Goal: Task Accomplishment & Management: Use online tool/utility

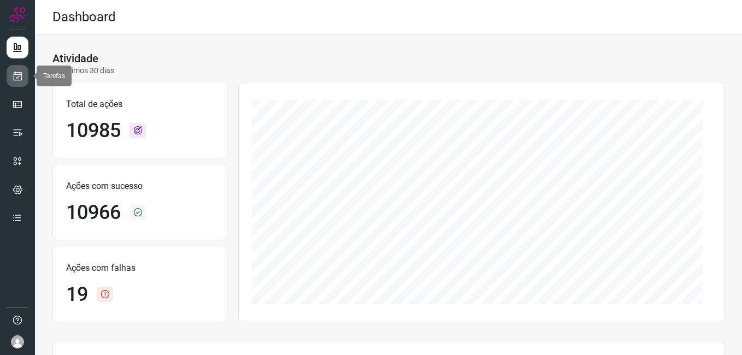
click at [22, 77] on icon at bounding box center [17, 75] width 11 height 11
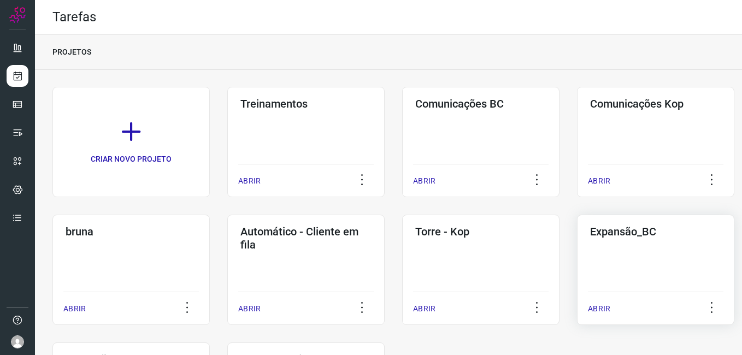
click at [592, 254] on div "Expansão_BC ABRIR" at bounding box center [655, 270] width 157 height 110
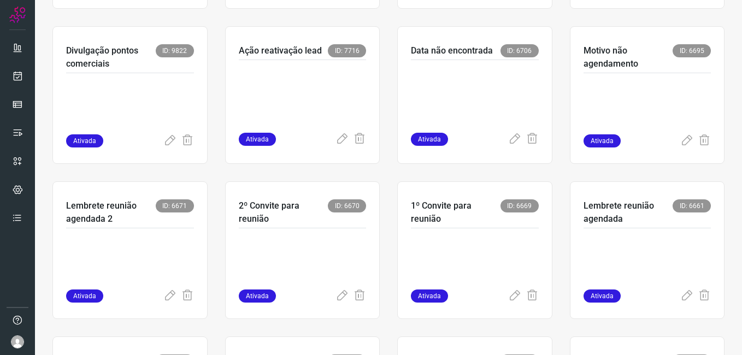
scroll to position [273, 0]
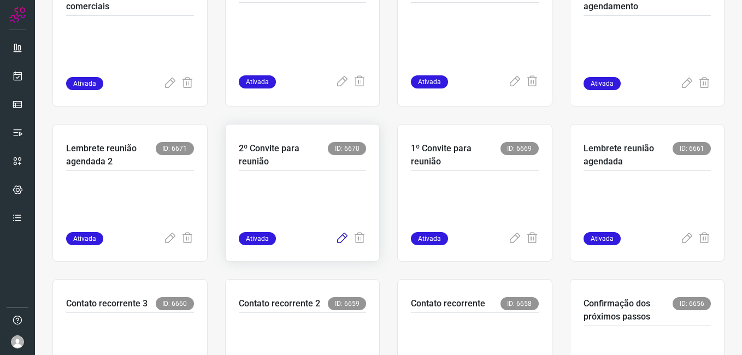
click at [339, 240] on icon at bounding box center [341, 238] width 13 height 13
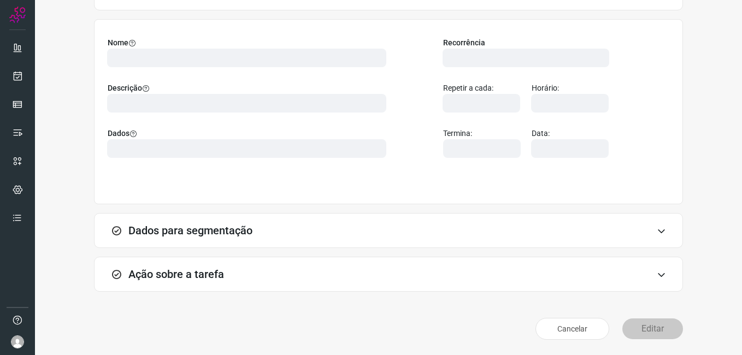
scroll to position [72, 0]
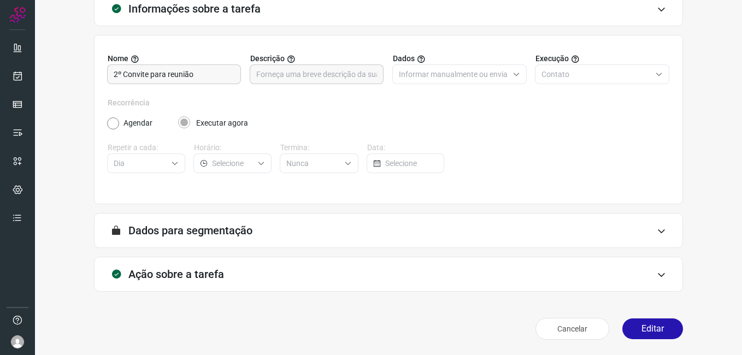
drag, startPoint x: 633, startPoint y: 321, endPoint x: 470, endPoint y: 190, distance: 209.4
click at [634, 322] on button "Editar" at bounding box center [652, 329] width 61 height 21
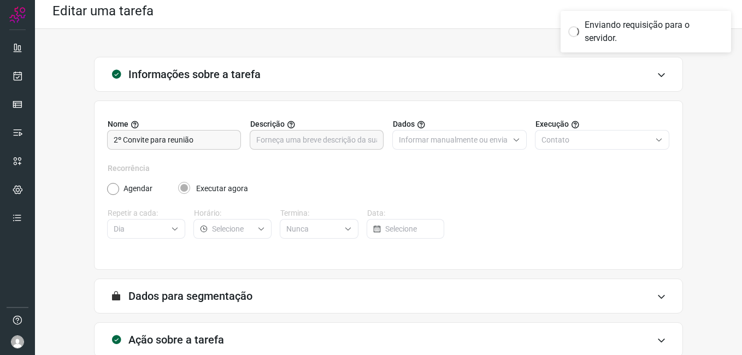
scroll to position [0, 0]
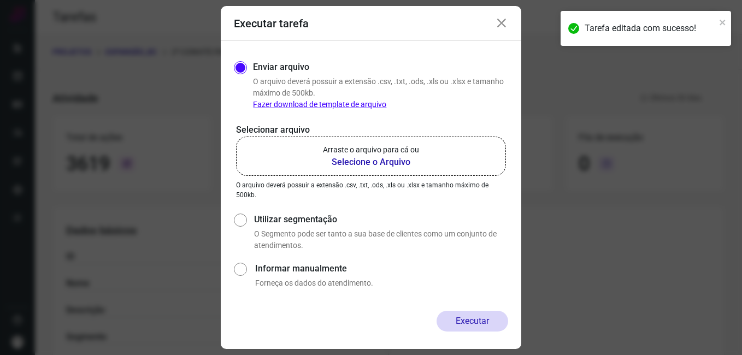
click at [352, 163] on b "Selecione o Arquivo" at bounding box center [371, 162] width 96 height 13
click at [0, 0] on input "Arraste o arquivo para cá ou Selecione o Arquivo" at bounding box center [0, 0] width 0 height 0
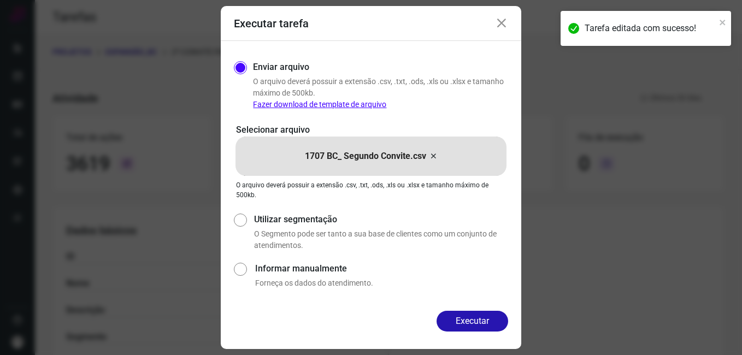
click at [462, 315] on button "Executar" at bounding box center [473, 321] width 72 height 21
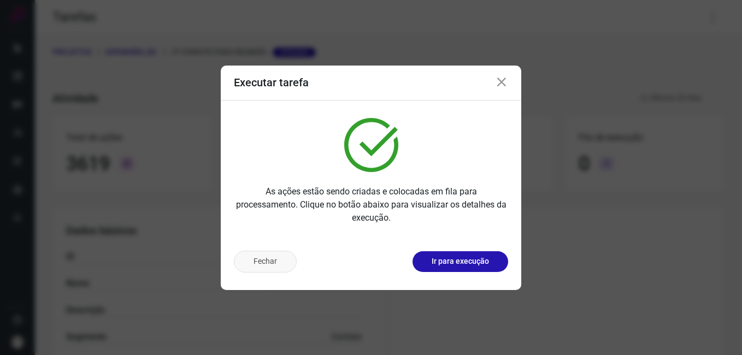
click at [280, 267] on button "Fechar" at bounding box center [265, 262] width 63 height 22
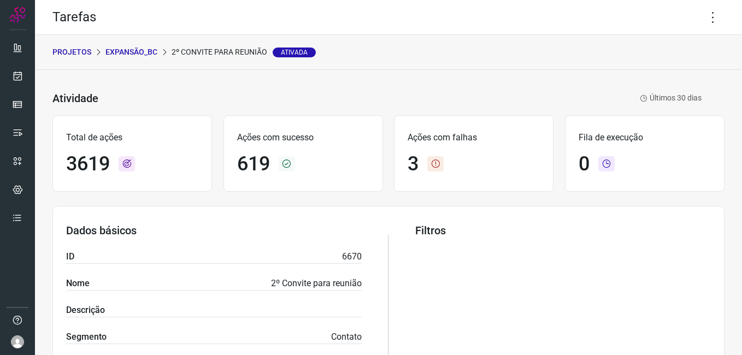
click at [130, 58] on div "PROJETOS Expansão_BC 2º Convite para reunião Ativada" at bounding box center [388, 52] width 707 height 35
click at [129, 54] on p "Expansão_BC" at bounding box center [131, 51] width 52 height 11
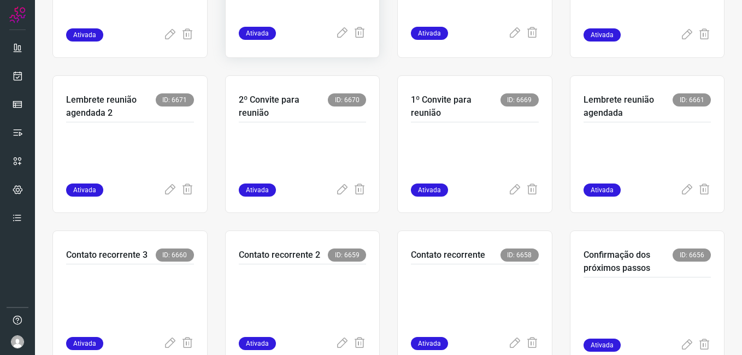
scroll to position [328, 0]
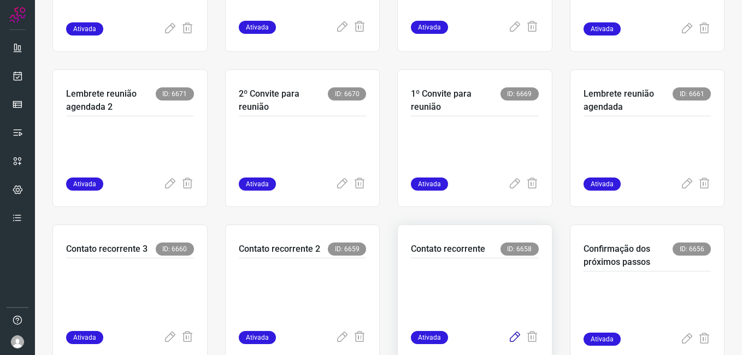
click at [508, 337] on icon at bounding box center [514, 337] width 13 height 13
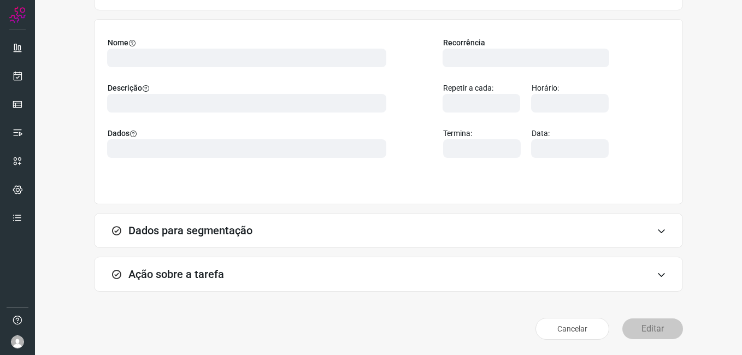
scroll to position [72, 0]
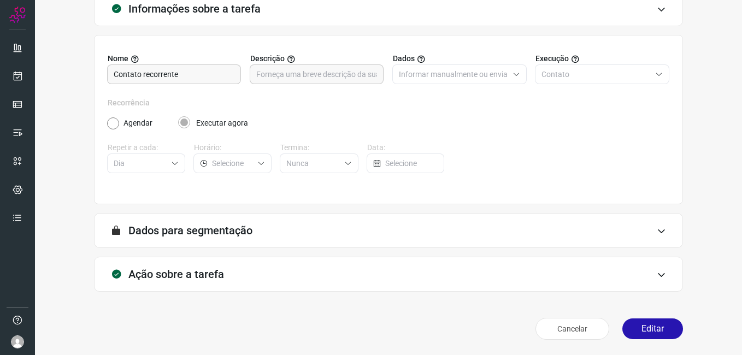
click at [650, 339] on div "Cancelar Editar" at bounding box center [388, 329] width 589 height 31
click at [649, 335] on button "Editar" at bounding box center [652, 329] width 61 height 21
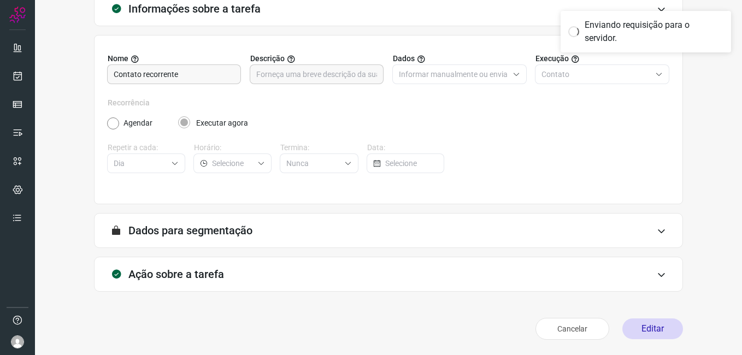
scroll to position [0, 0]
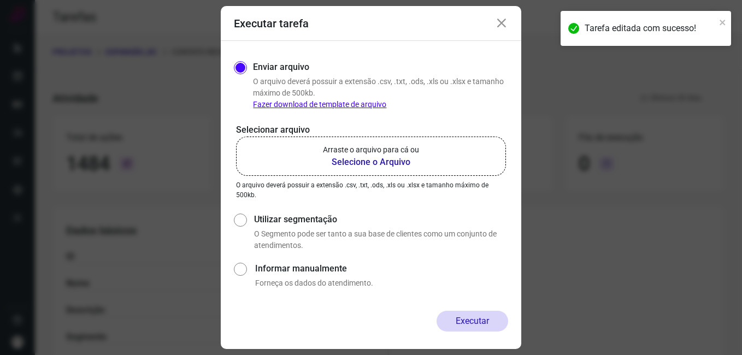
click at [357, 163] on b "Selecione o Arquivo" at bounding box center [371, 162] width 96 height 13
click at [0, 0] on input "Arraste o arquivo para cá ou Selecione o Arquivo" at bounding box center [0, 0] width 0 height 0
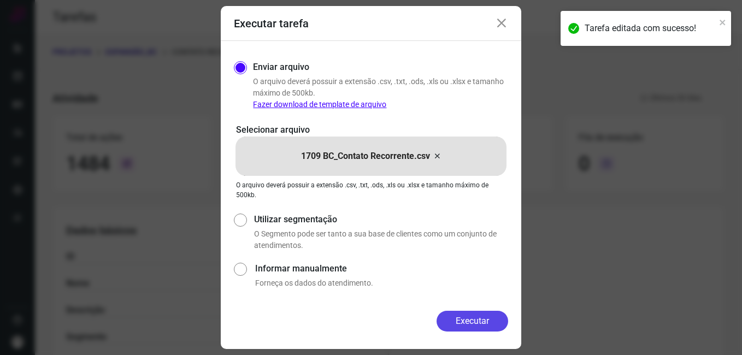
click at [452, 316] on button "Executar" at bounding box center [473, 321] width 72 height 21
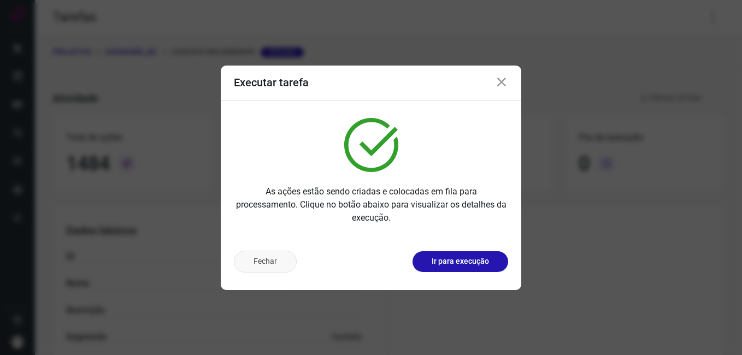
click at [252, 267] on button "Fechar" at bounding box center [265, 262] width 63 height 22
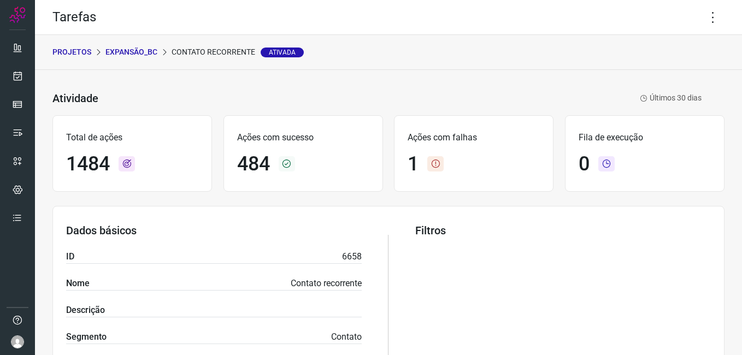
click at [148, 51] on p "Expansão_BC" at bounding box center [131, 51] width 52 height 11
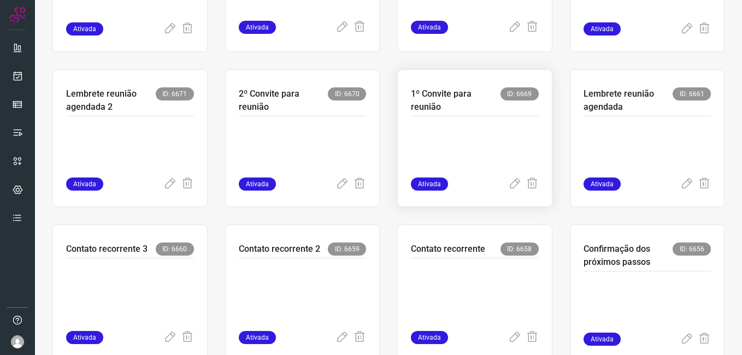
scroll to position [382, 0]
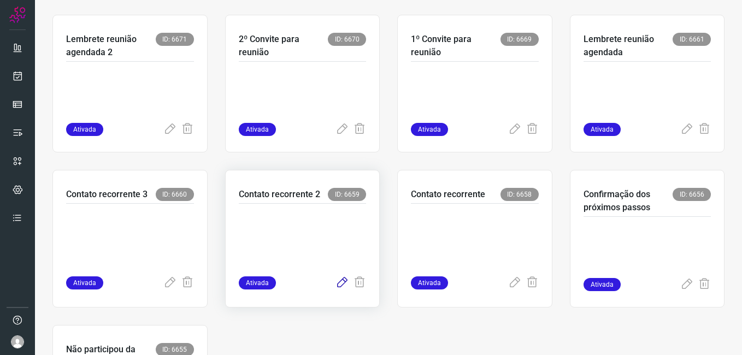
click at [338, 282] on icon at bounding box center [341, 282] width 13 height 13
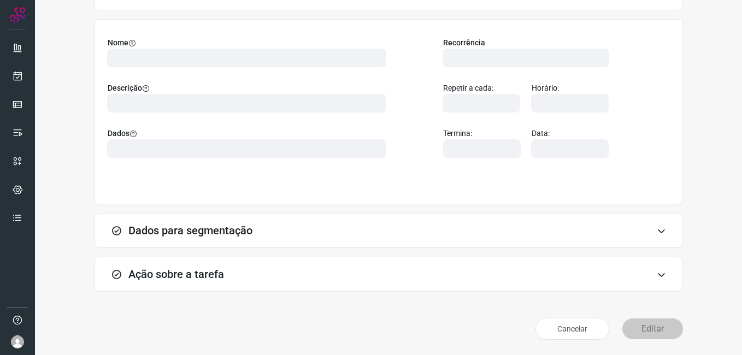
scroll to position [72, 0]
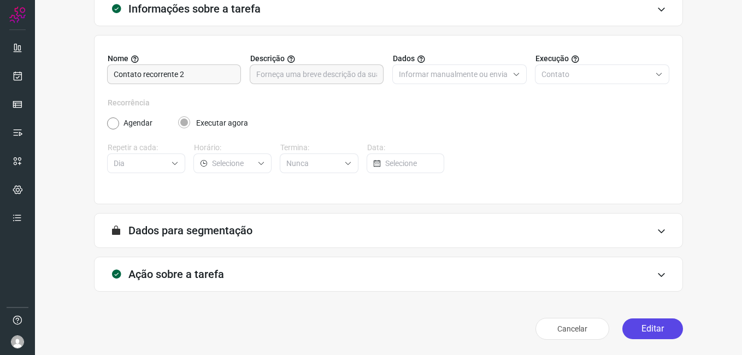
click at [644, 334] on button "Editar" at bounding box center [652, 329] width 61 height 21
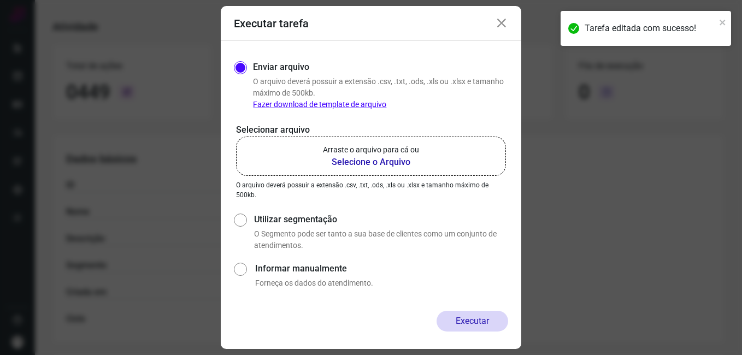
click at [348, 160] on b "Selecione o Arquivo" at bounding box center [371, 162] width 96 height 13
click at [0, 0] on input "Arraste o arquivo para cá ou Selecione o Arquivo" at bounding box center [0, 0] width 0 height 0
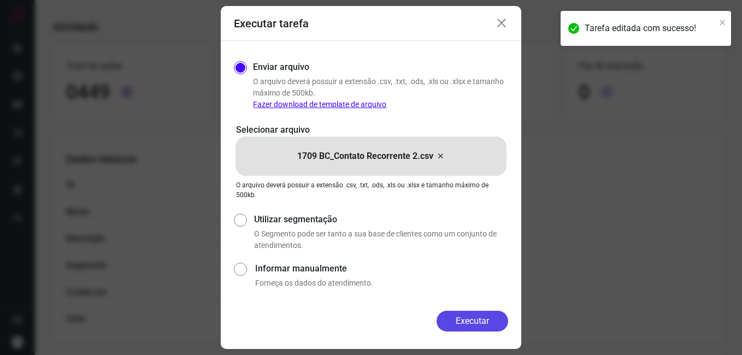
click at [457, 314] on button "Executar" at bounding box center [473, 321] width 72 height 21
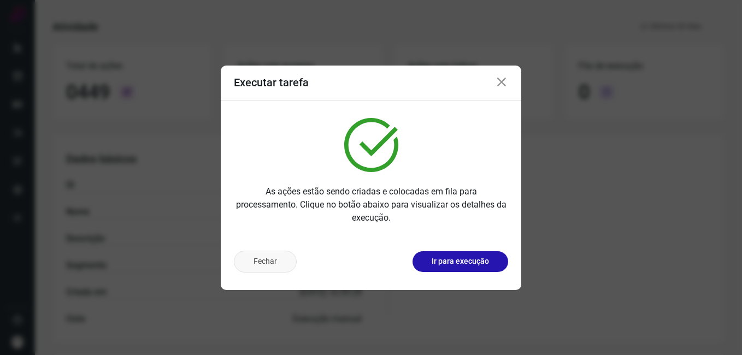
click at [268, 258] on button "Fechar" at bounding box center [265, 262] width 63 height 22
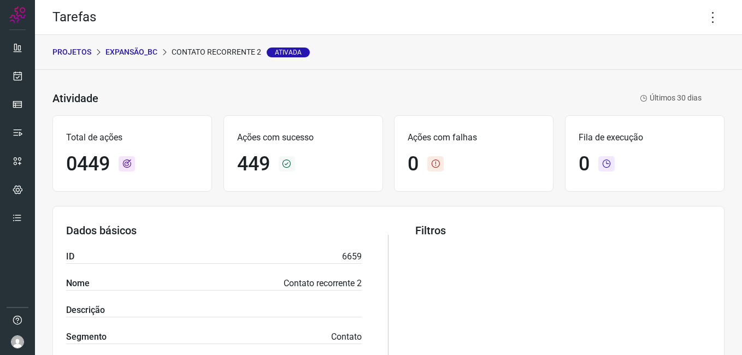
click at [146, 49] on p "Expansão_BC" at bounding box center [131, 51] width 52 height 11
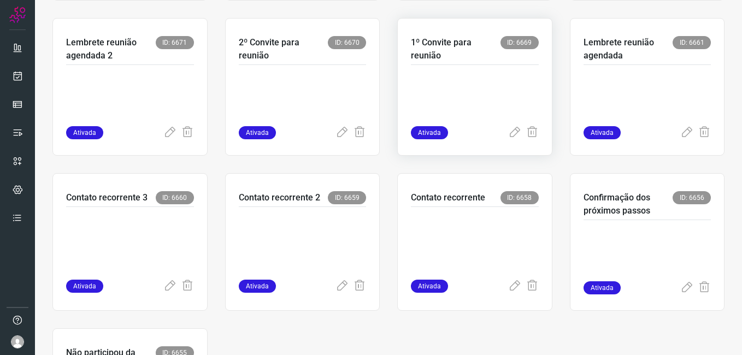
scroll to position [382, 0]
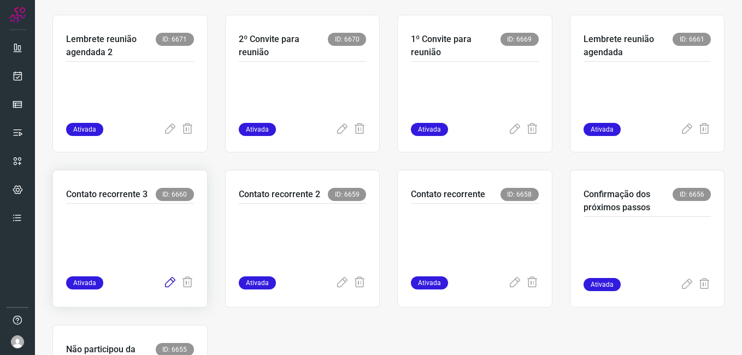
click at [173, 281] on icon at bounding box center [169, 282] width 13 height 13
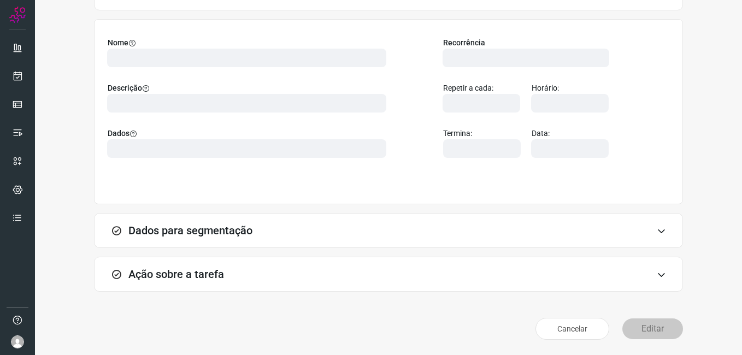
scroll to position [72, 0]
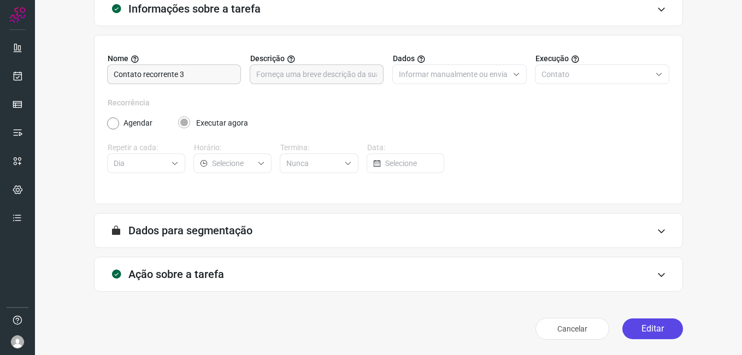
click at [648, 326] on button "Editar" at bounding box center [652, 329] width 61 height 21
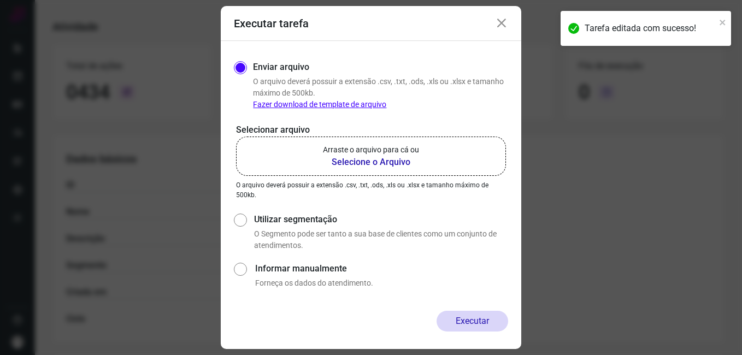
click at [345, 161] on b "Selecione o Arquivo" at bounding box center [371, 162] width 96 height 13
click at [0, 0] on input "Arraste o arquivo para cá ou Selecione o Arquivo" at bounding box center [0, 0] width 0 height 0
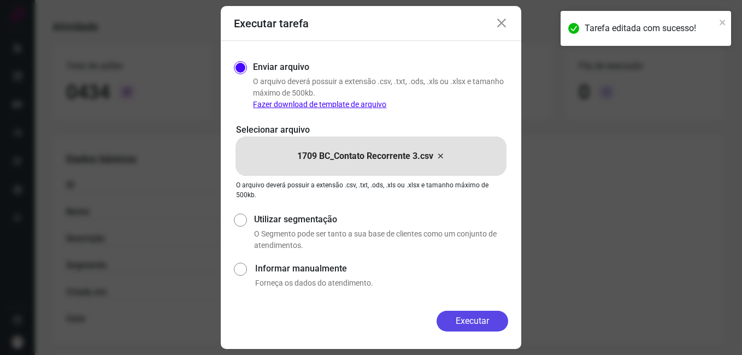
click at [439, 321] on button "Executar" at bounding box center [473, 321] width 72 height 21
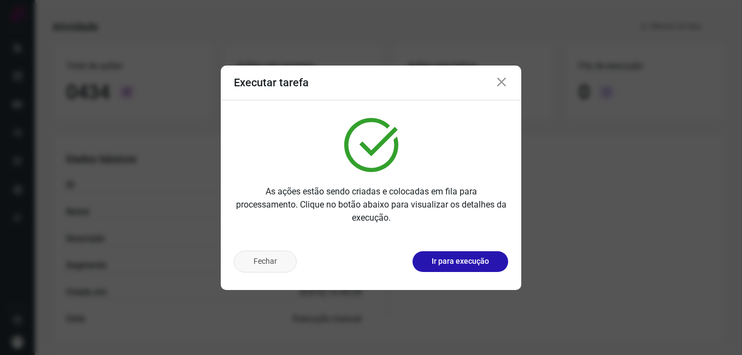
click at [286, 270] on button "Fechar" at bounding box center [265, 262] width 63 height 22
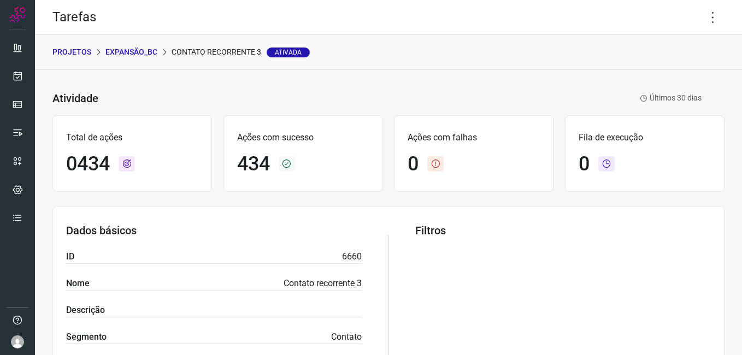
click at [139, 48] on p "Expansão_BC" at bounding box center [131, 51] width 52 height 11
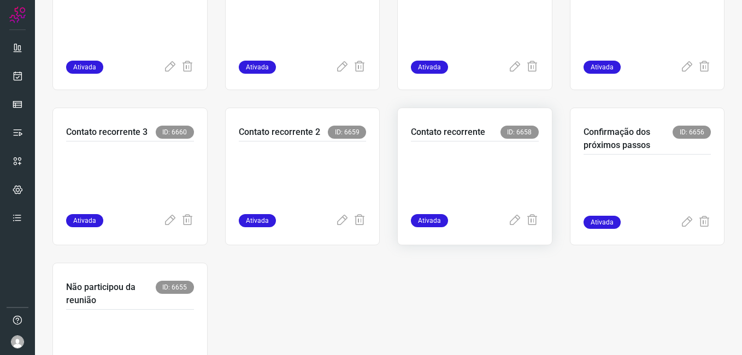
scroll to position [517, 0]
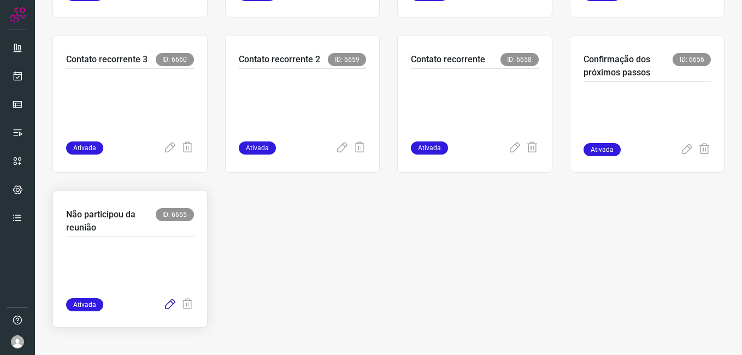
click at [167, 305] on icon at bounding box center [169, 304] width 13 height 13
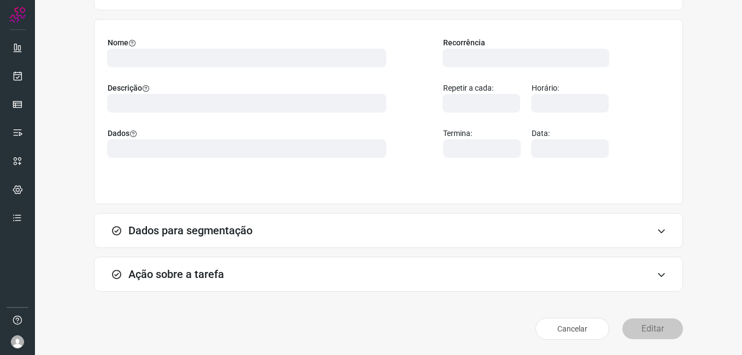
scroll to position [72, 0]
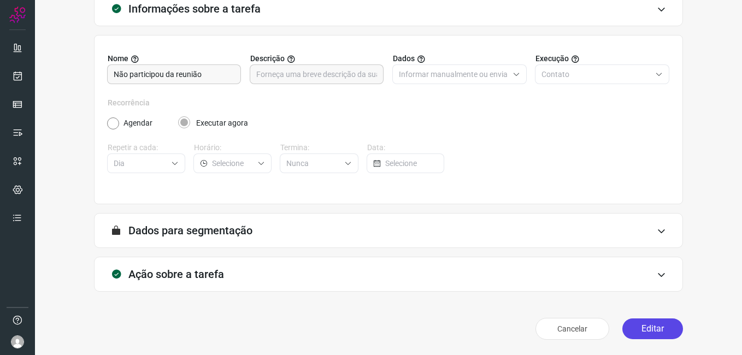
click at [627, 326] on button "Editar" at bounding box center [652, 329] width 61 height 21
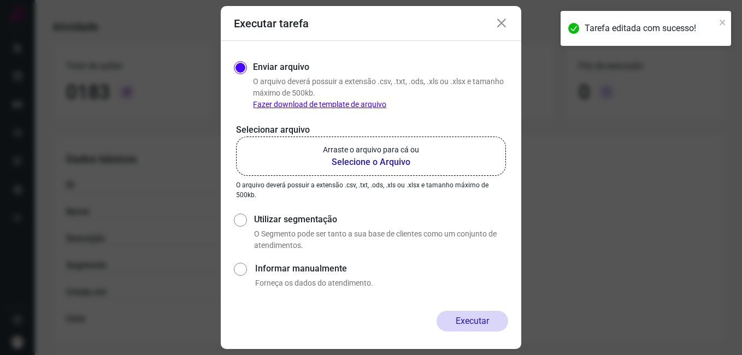
click at [355, 162] on b "Selecione o Arquivo" at bounding box center [371, 162] width 96 height 13
click at [0, 0] on input "Arraste o arquivo para cá ou Selecione o Arquivo" at bounding box center [0, 0] width 0 height 0
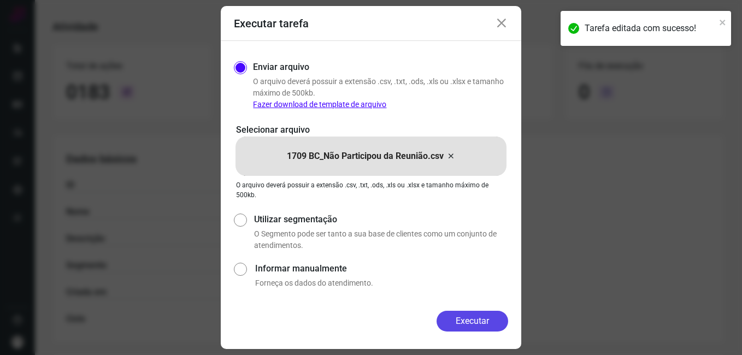
click at [443, 314] on button "Executar" at bounding box center [473, 321] width 72 height 21
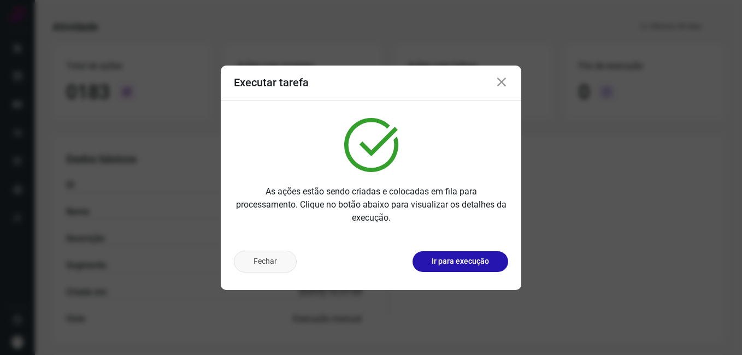
click at [278, 270] on button "Fechar" at bounding box center [265, 262] width 63 height 22
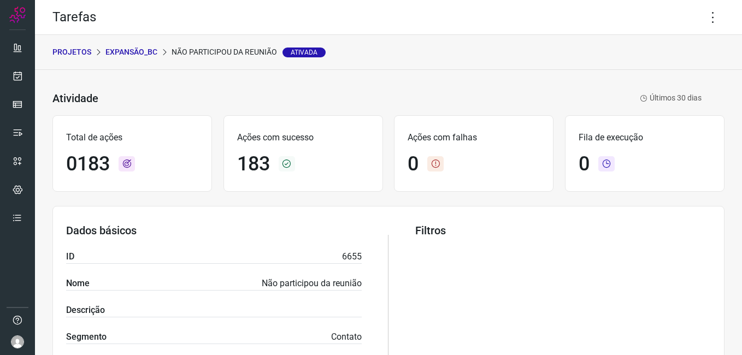
click at [144, 51] on p "Expansão_BC" at bounding box center [131, 51] width 52 height 11
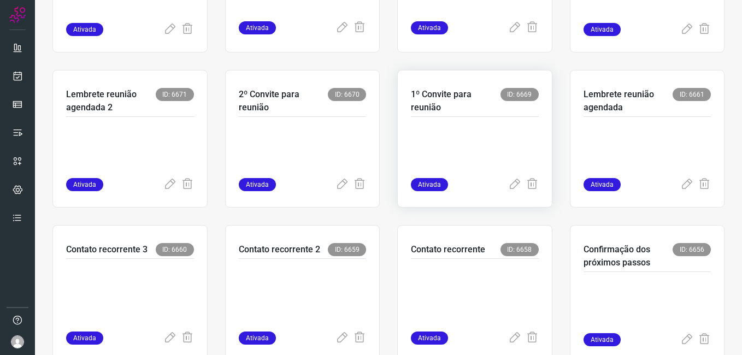
scroll to position [328, 0]
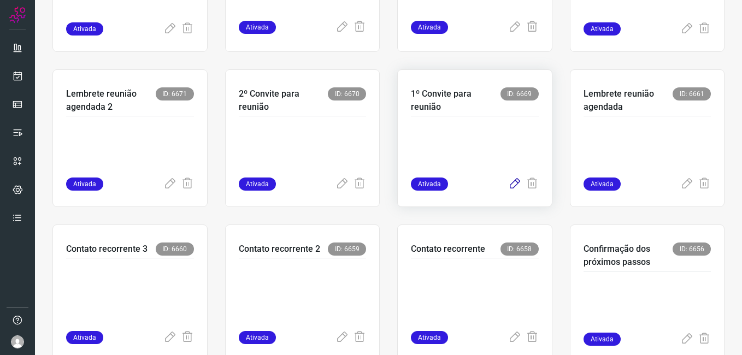
click at [508, 185] on icon at bounding box center [514, 184] width 13 height 13
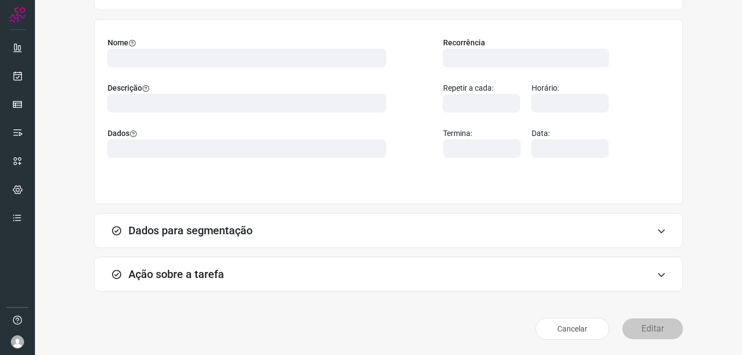
scroll to position [72, 0]
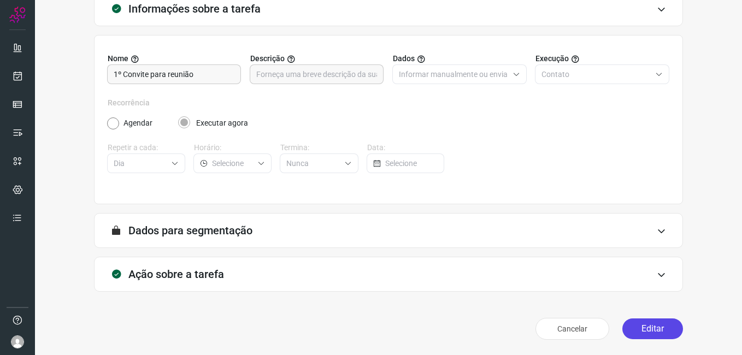
click at [633, 329] on button "Editar" at bounding box center [652, 329] width 61 height 21
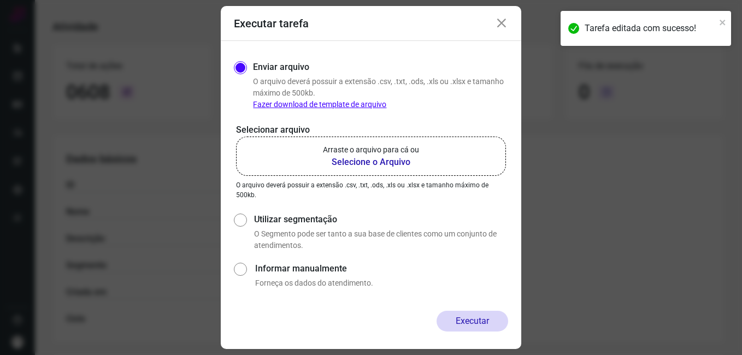
click at [339, 162] on b "Selecione o Arquivo" at bounding box center [371, 162] width 96 height 13
click at [0, 0] on input "Arraste o arquivo para cá ou Selecione o Arquivo" at bounding box center [0, 0] width 0 height 0
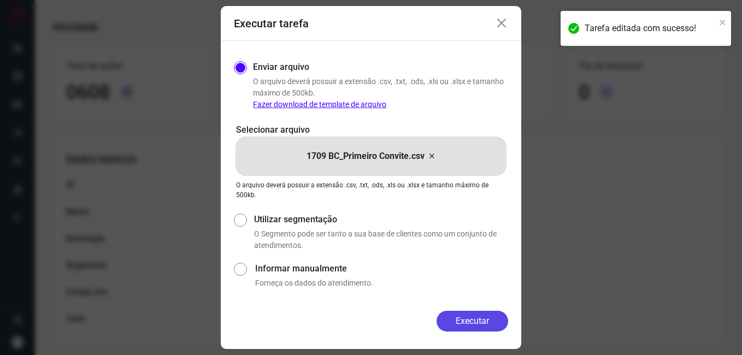
click at [447, 320] on button "Executar" at bounding box center [473, 321] width 72 height 21
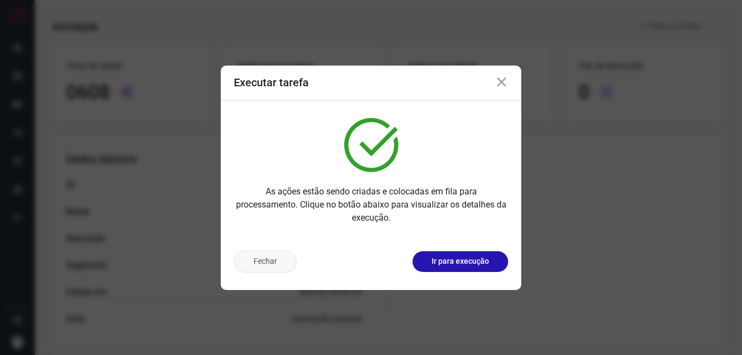
click at [275, 264] on button "Fechar" at bounding box center [265, 262] width 63 height 22
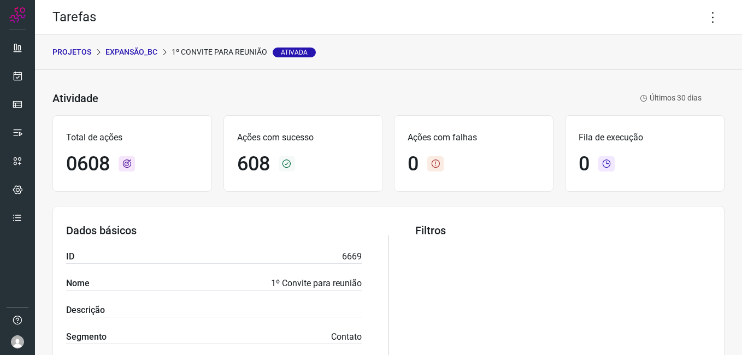
click at [135, 51] on p "Expansão_BC" at bounding box center [131, 51] width 52 height 11
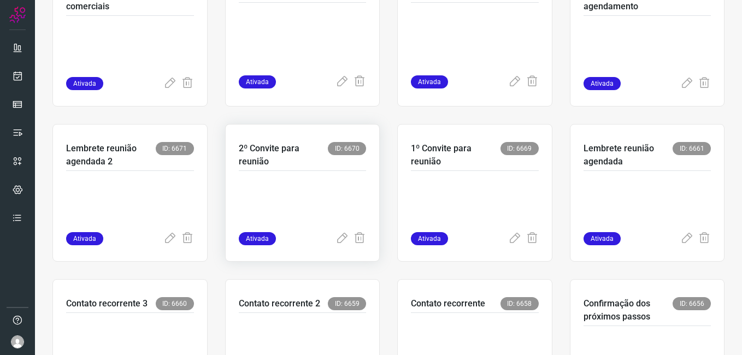
click at [300, 213] on p at bounding box center [303, 205] width 128 height 55
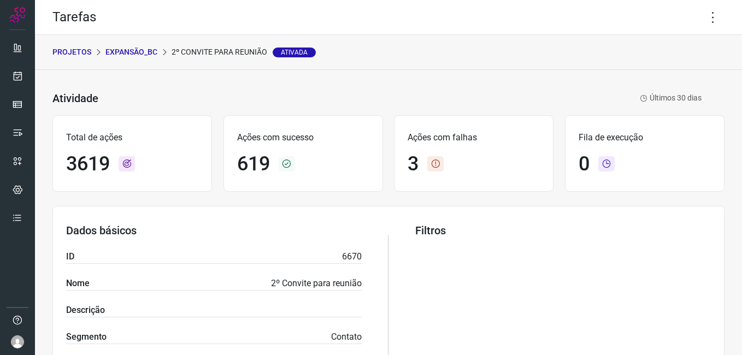
click at [135, 55] on p "Expansão_BC" at bounding box center [131, 51] width 52 height 11
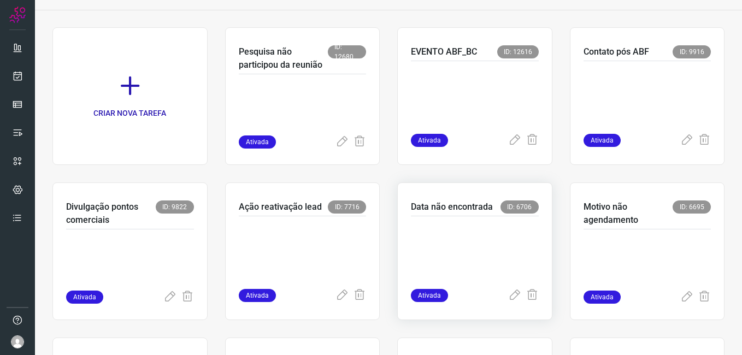
scroll to position [273, 0]
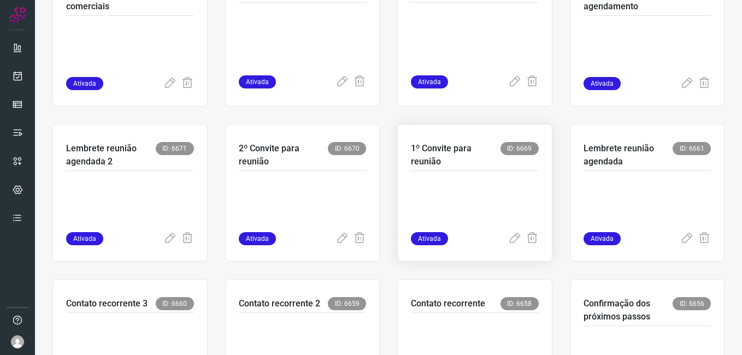
click at [434, 180] on p at bounding box center [475, 205] width 128 height 55
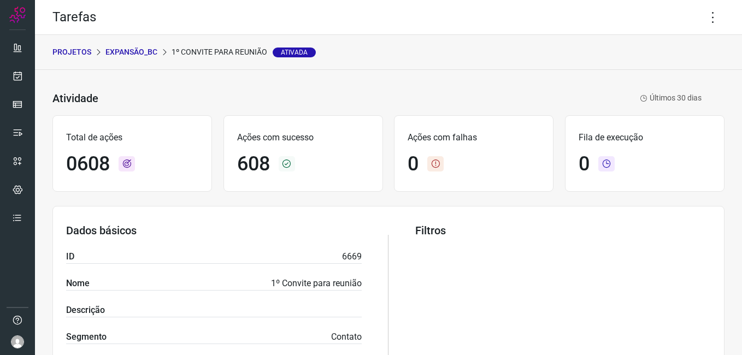
click at [142, 54] on p "Expansão_BC" at bounding box center [131, 51] width 52 height 11
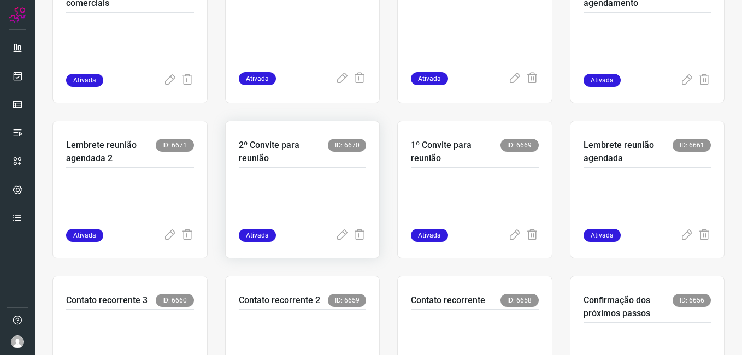
scroll to position [437, 0]
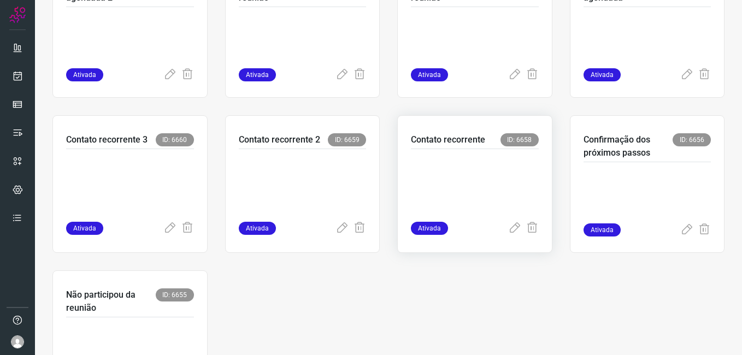
click at [451, 184] on p at bounding box center [475, 183] width 128 height 55
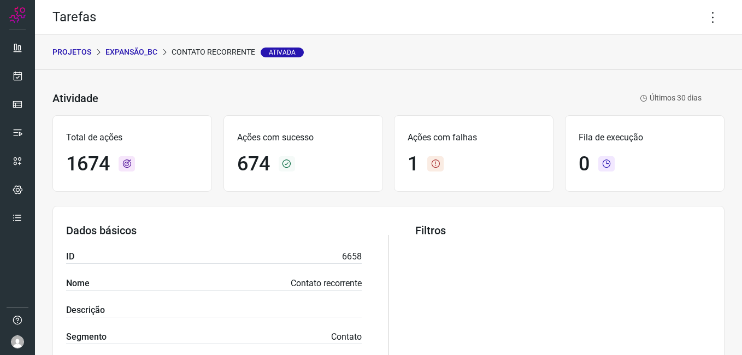
click at [149, 49] on p "Expansão_BC" at bounding box center [131, 51] width 52 height 11
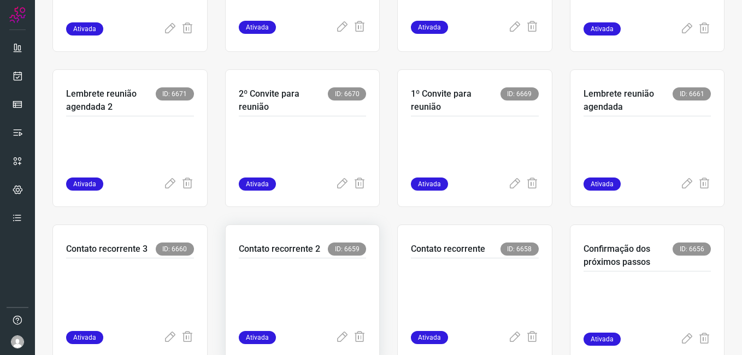
click at [302, 279] on p at bounding box center [303, 292] width 128 height 55
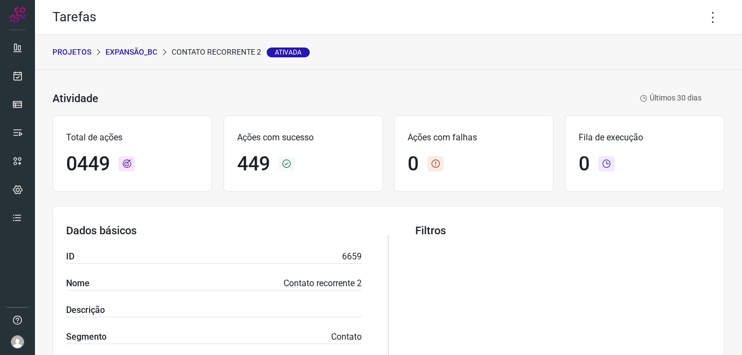
click at [140, 52] on p "Expansão_BC" at bounding box center [131, 51] width 52 height 11
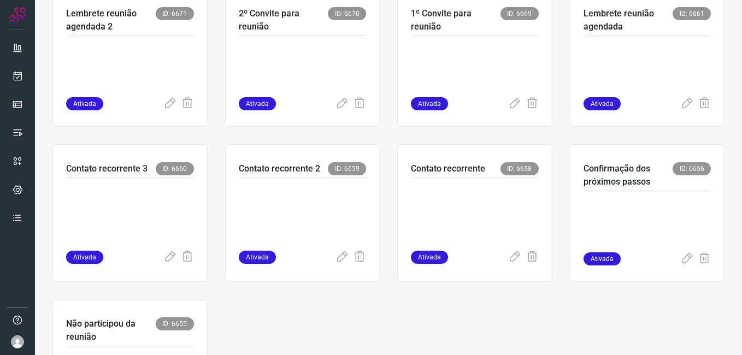
scroll to position [437, 0]
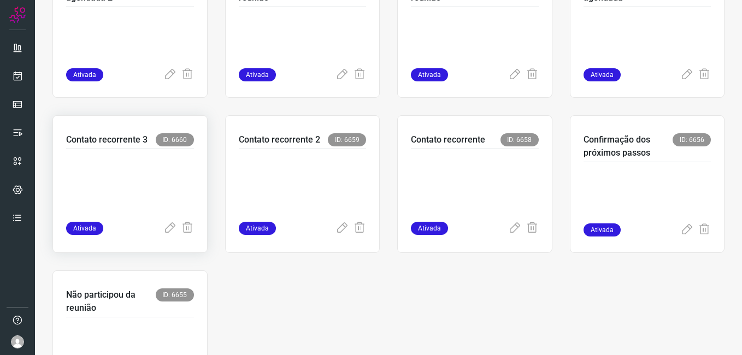
click at [147, 189] on p at bounding box center [130, 183] width 128 height 55
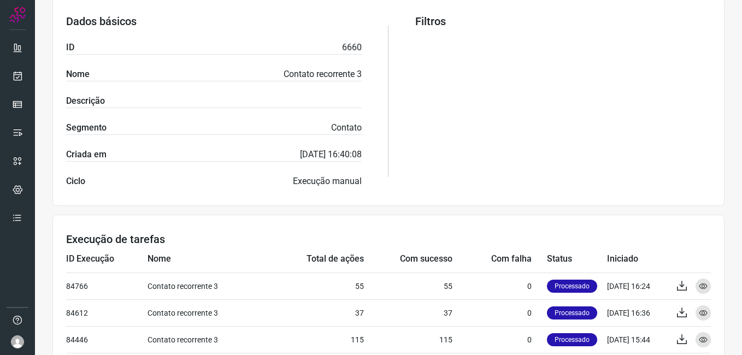
drag, startPoint x: 428, startPoint y: 35, endPoint x: 428, endPoint y: 46, distance: 10.9
click at [428, 35] on div "Filtros" at bounding box center [563, 101] width 296 height 173
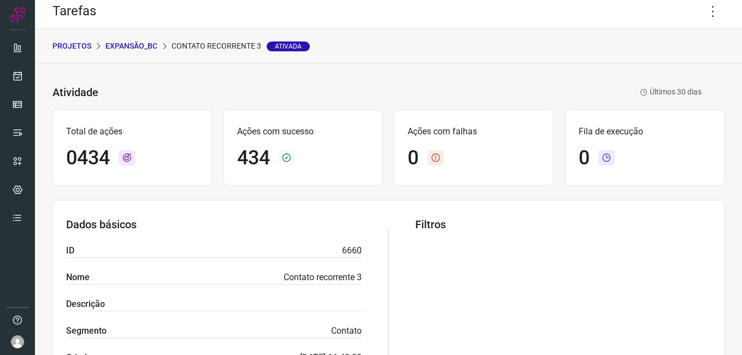
scroll to position [0, 0]
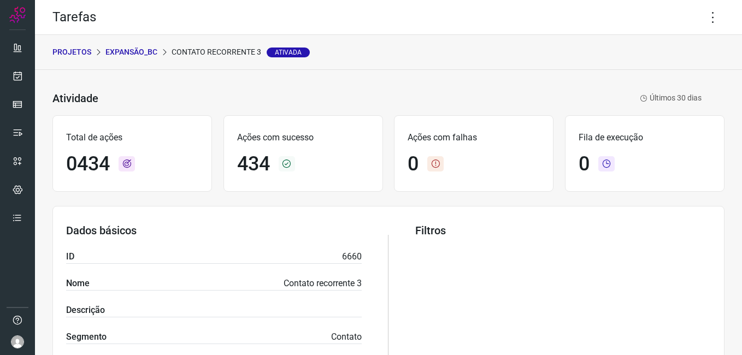
click at [131, 55] on p "Expansão_BC" at bounding box center [131, 51] width 52 height 11
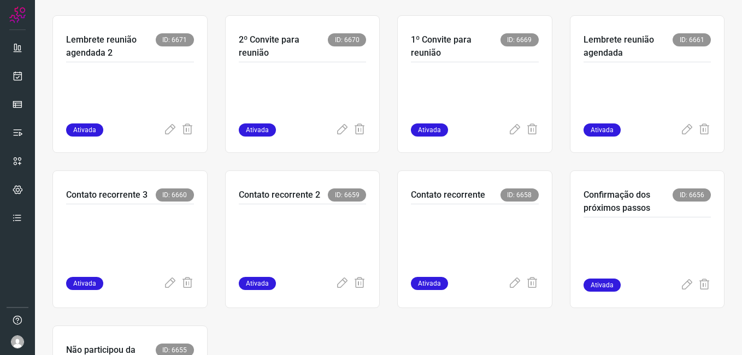
scroll to position [382, 0]
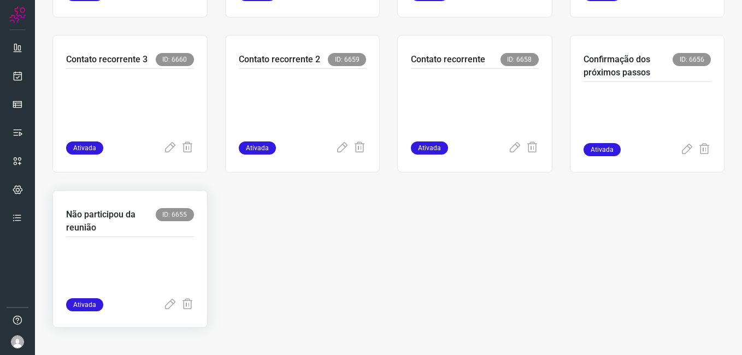
click at [132, 270] on p at bounding box center [130, 271] width 128 height 55
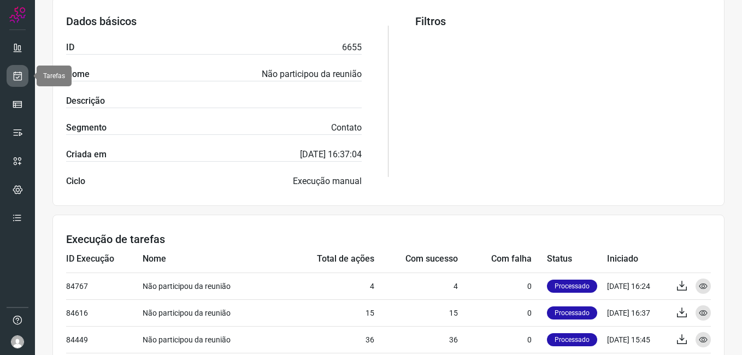
click at [17, 73] on icon at bounding box center [17, 75] width 11 height 11
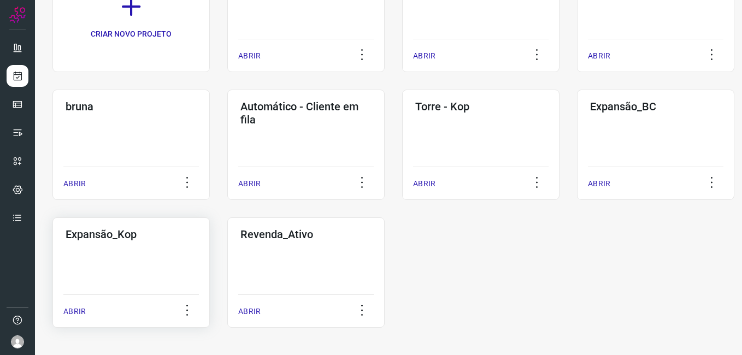
click at [138, 268] on div "Expansão_Kop ABRIR" at bounding box center [130, 272] width 157 height 110
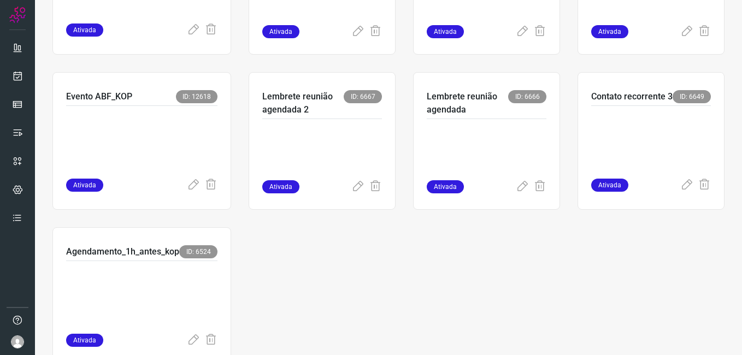
scroll to position [362, 0]
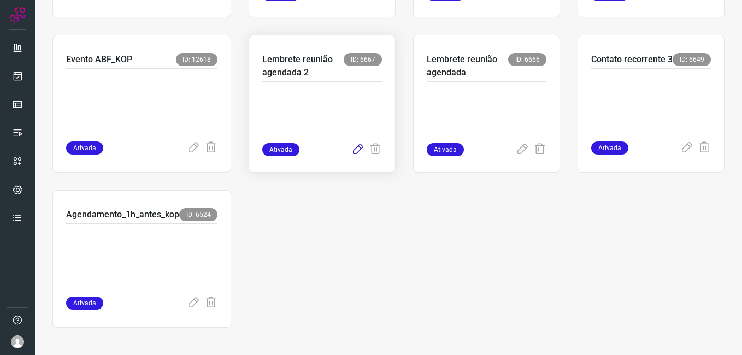
click at [351, 152] on icon at bounding box center [357, 149] width 13 height 13
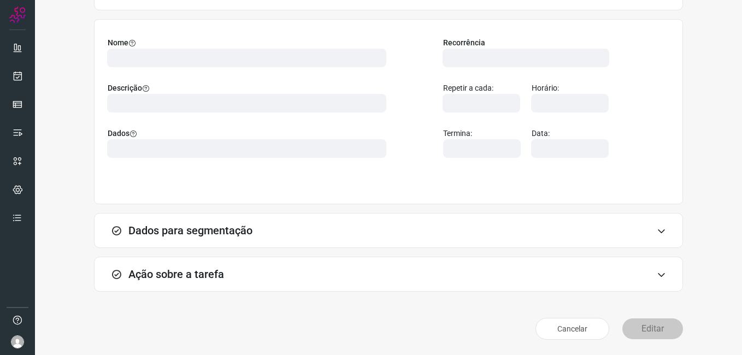
scroll to position [72, 0]
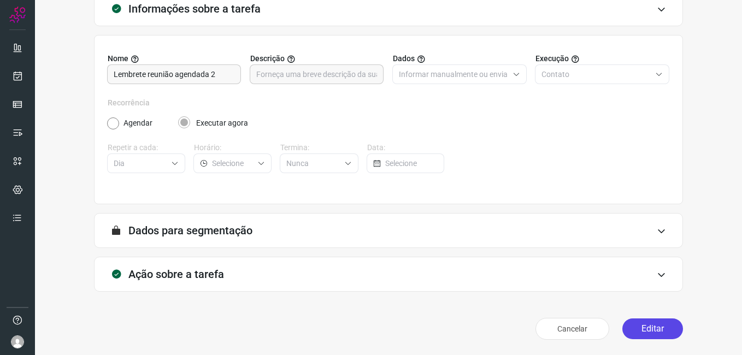
drag, startPoint x: 645, startPoint y: 329, endPoint x: 635, endPoint y: 327, distance: 10.2
click at [645, 330] on button "Editar" at bounding box center [652, 329] width 61 height 21
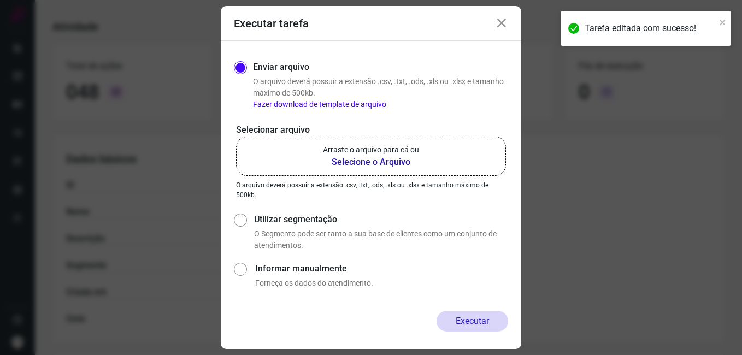
click at [343, 162] on b "Selecione o Arquivo" at bounding box center [371, 162] width 96 height 13
click at [0, 0] on input "Arraste o arquivo para cá ou Selecione o Arquivo" at bounding box center [0, 0] width 0 height 0
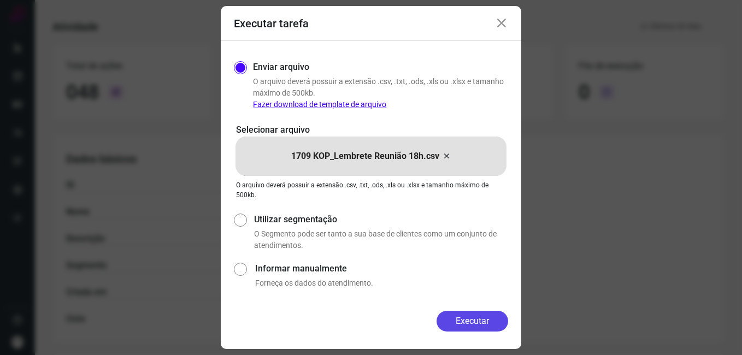
click at [450, 319] on button "Executar" at bounding box center [473, 321] width 72 height 21
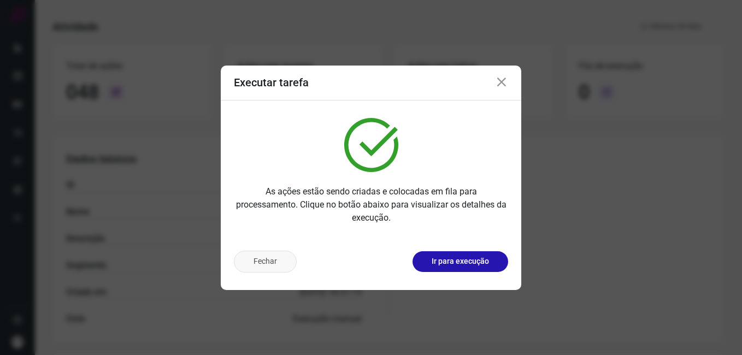
click at [256, 261] on button "Fechar" at bounding box center [265, 262] width 63 height 22
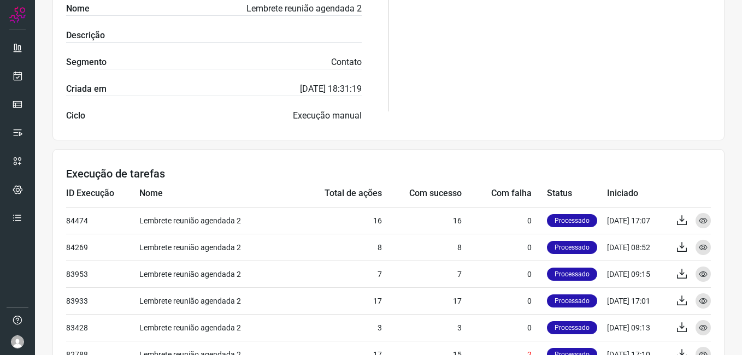
scroll to position [290, 0]
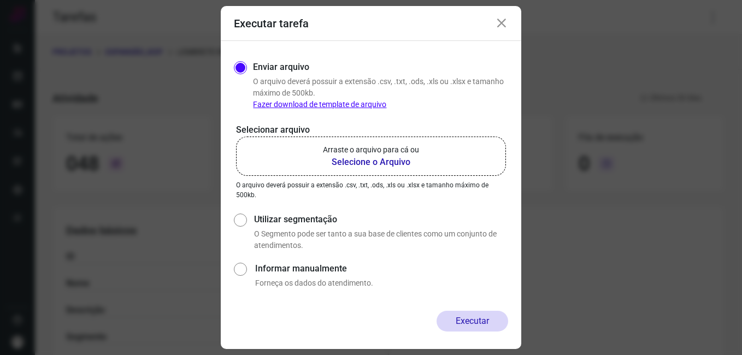
click at [502, 22] on icon at bounding box center [501, 23] width 13 height 13
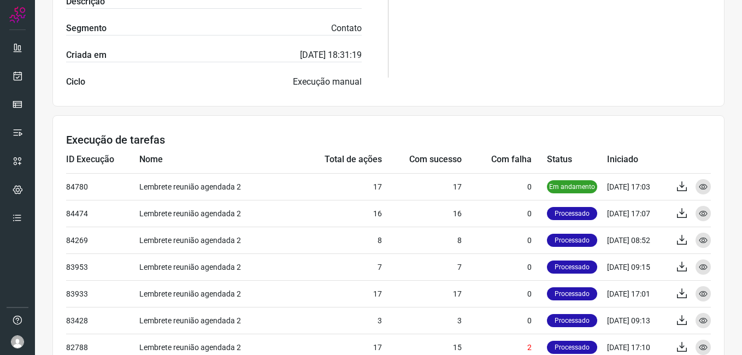
scroll to position [328, 0]
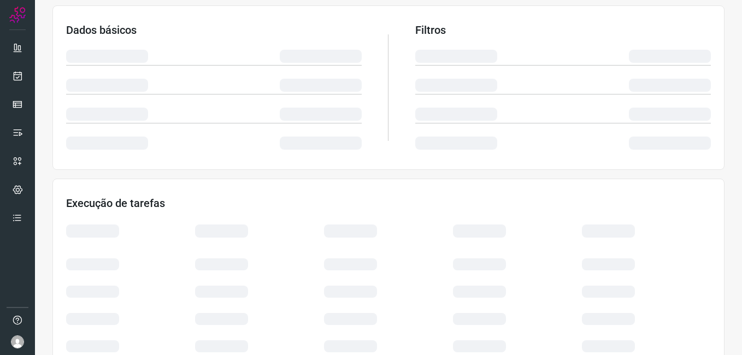
scroll to position [229, 0]
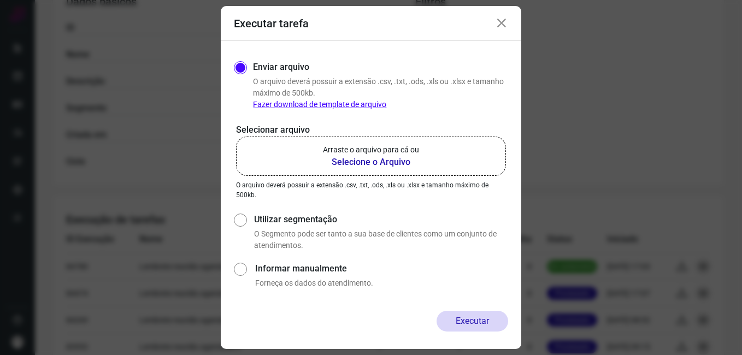
click at [500, 21] on icon at bounding box center [501, 23] width 13 height 13
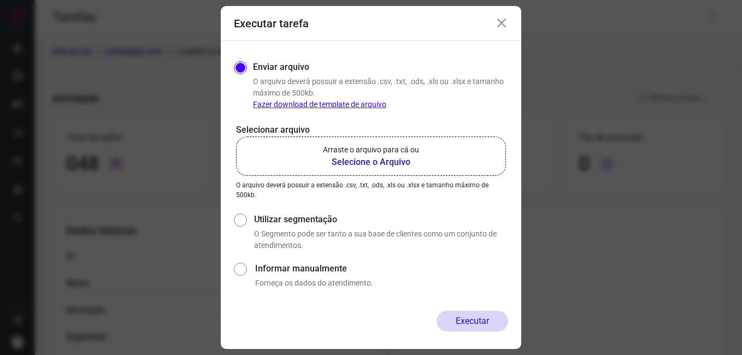
click at [498, 24] on icon at bounding box center [501, 23] width 13 height 13
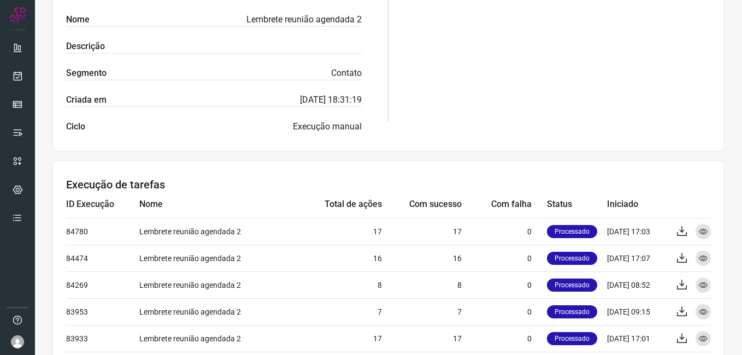
scroll to position [273, 0]
